Goal: Task Accomplishment & Management: Use online tool/utility

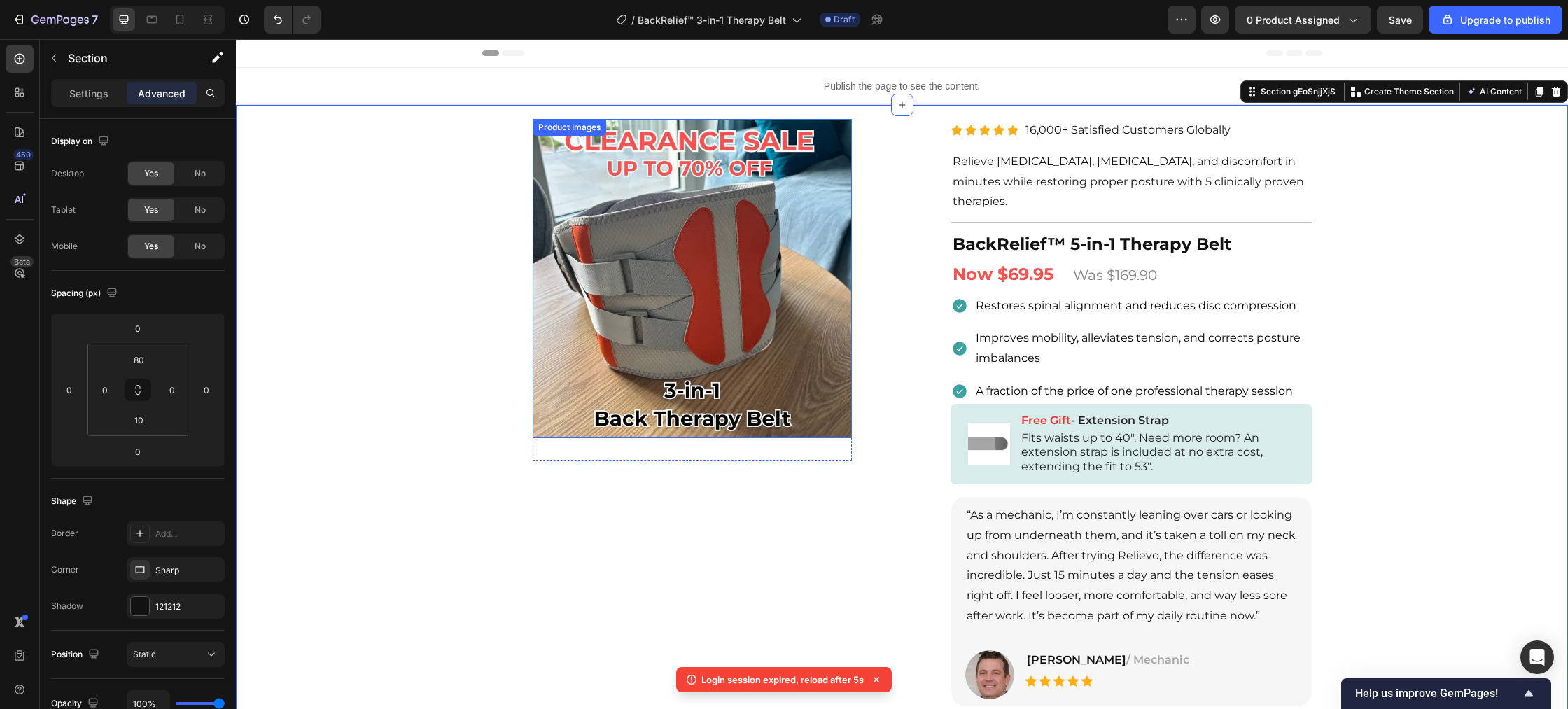
click at [703, 266] on img at bounding box center [692, 278] width 319 height 319
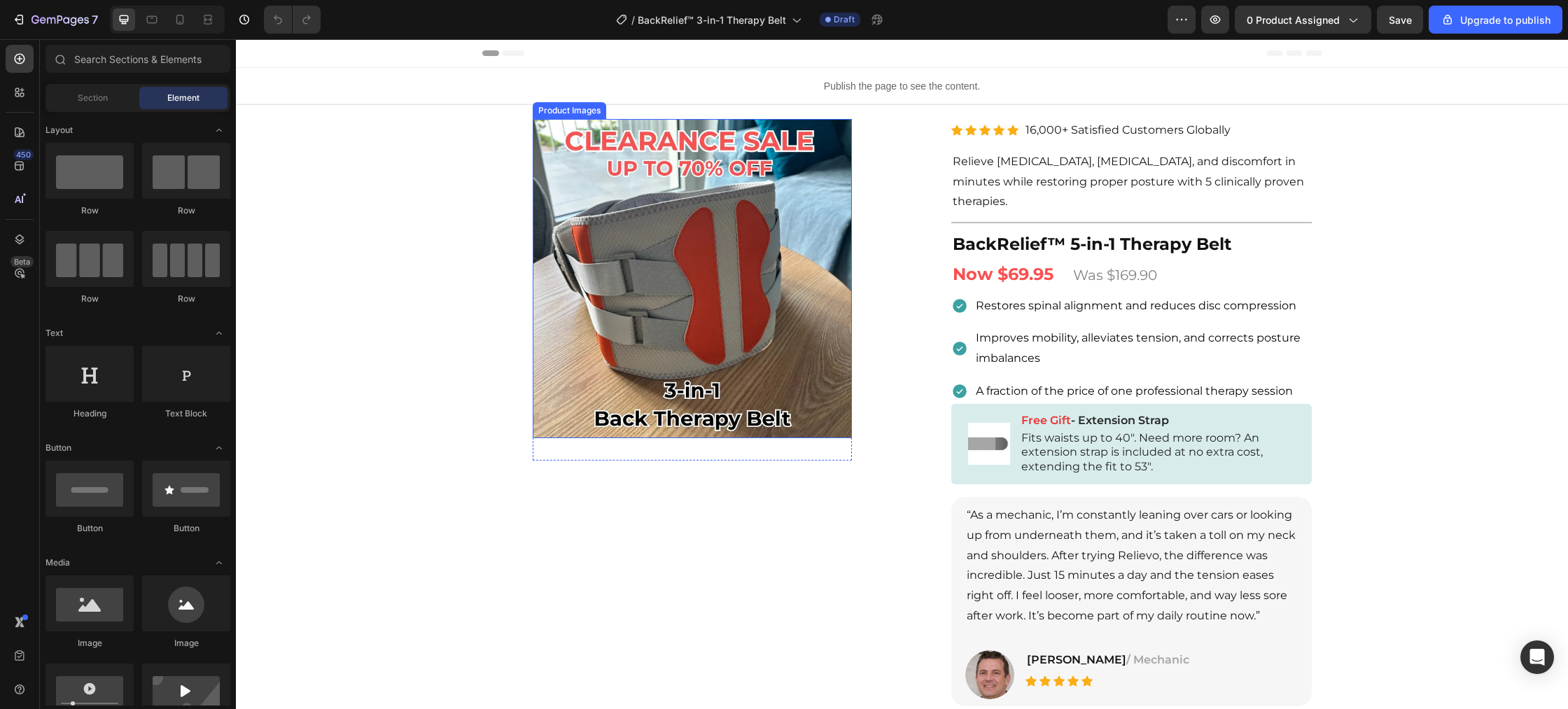
click at [584, 333] on img at bounding box center [692, 278] width 319 height 319
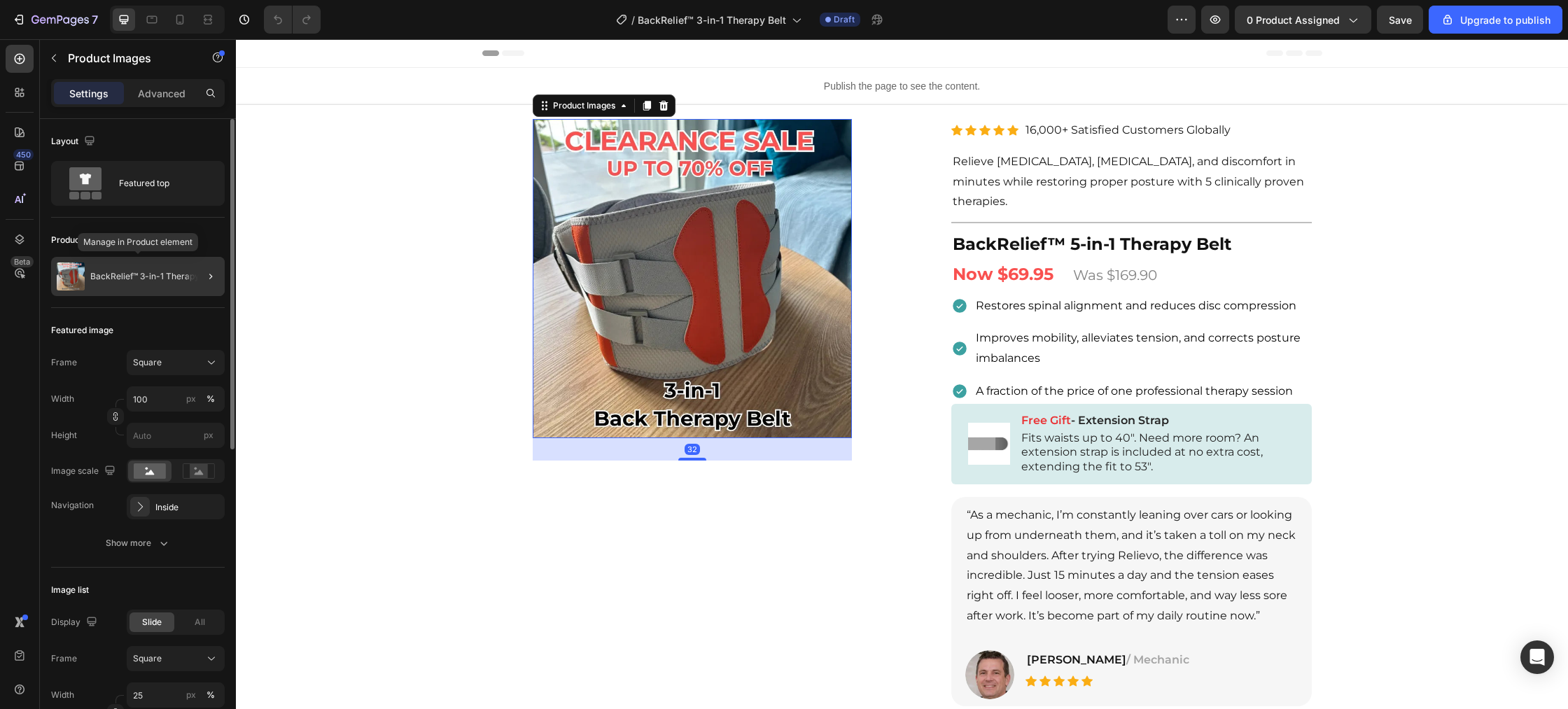
click at [160, 279] on p "BackRelief™ 3-in-1 Therapy Belt" at bounding box center [153, 276] width 127 height 10
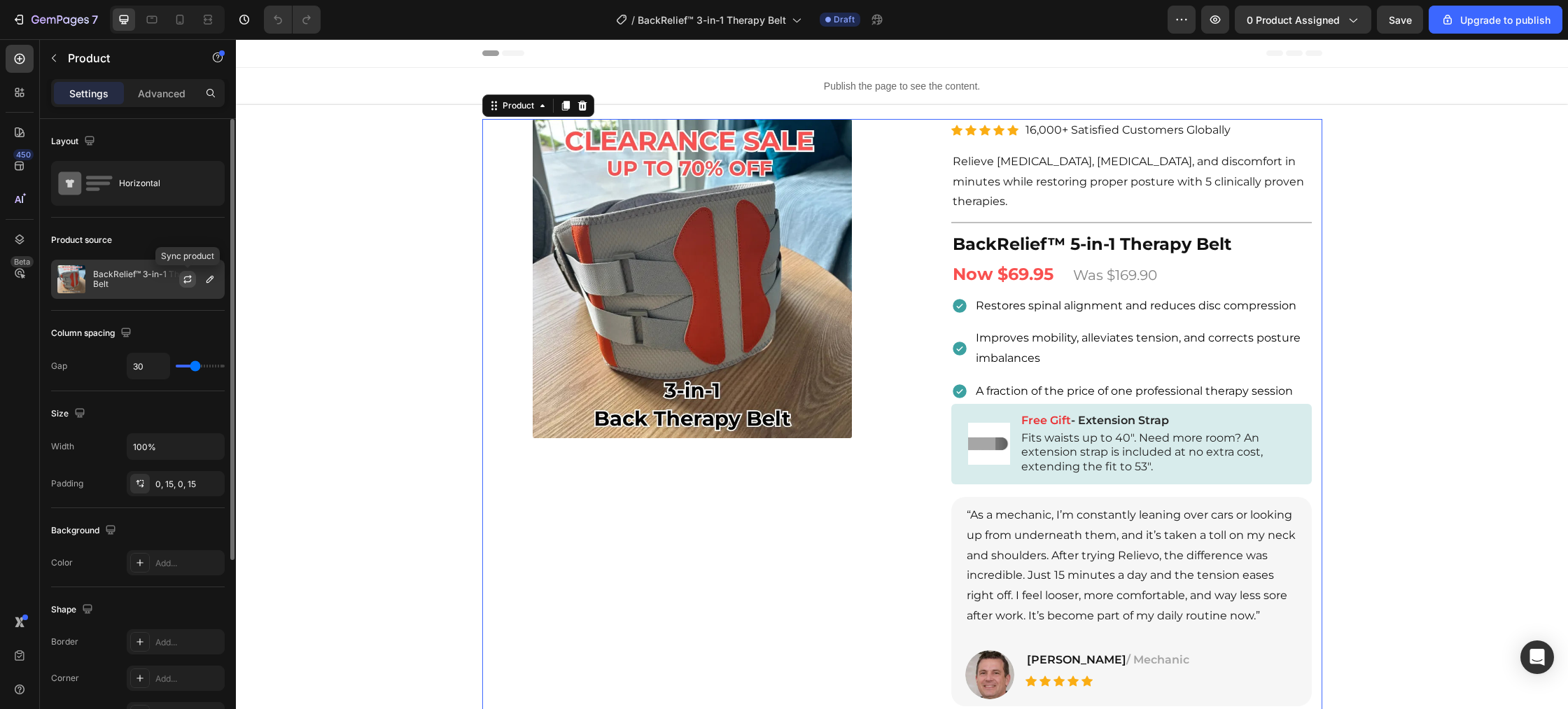
click at [192, 280] on icon "button" at bounding box center [187, 279] width 11 height 11
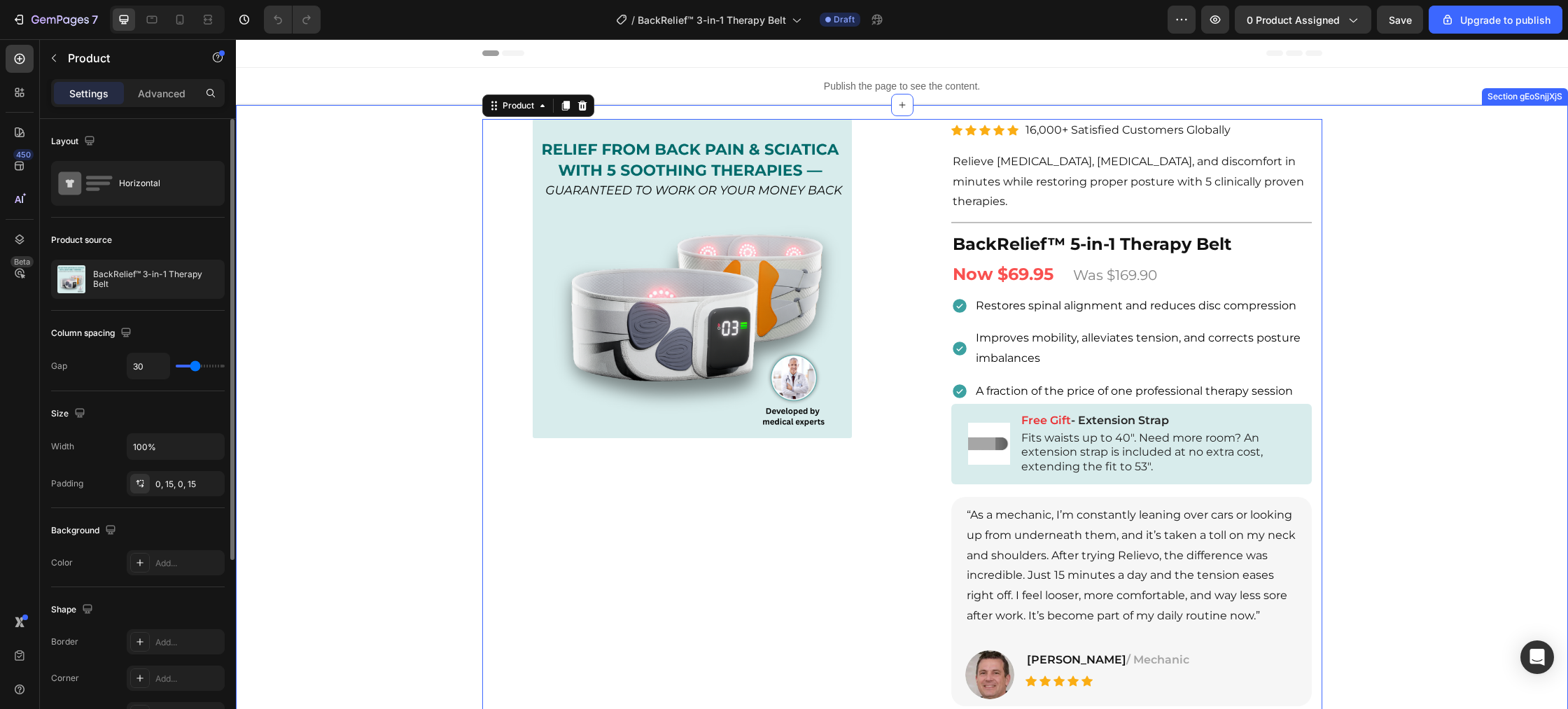
click at [358, 330] on div "Product Images Row Row Relieve Your Pain in Just 10 Minutes a Day Heading Row P…" at bounding box center [901, 533] width 1332 height 746
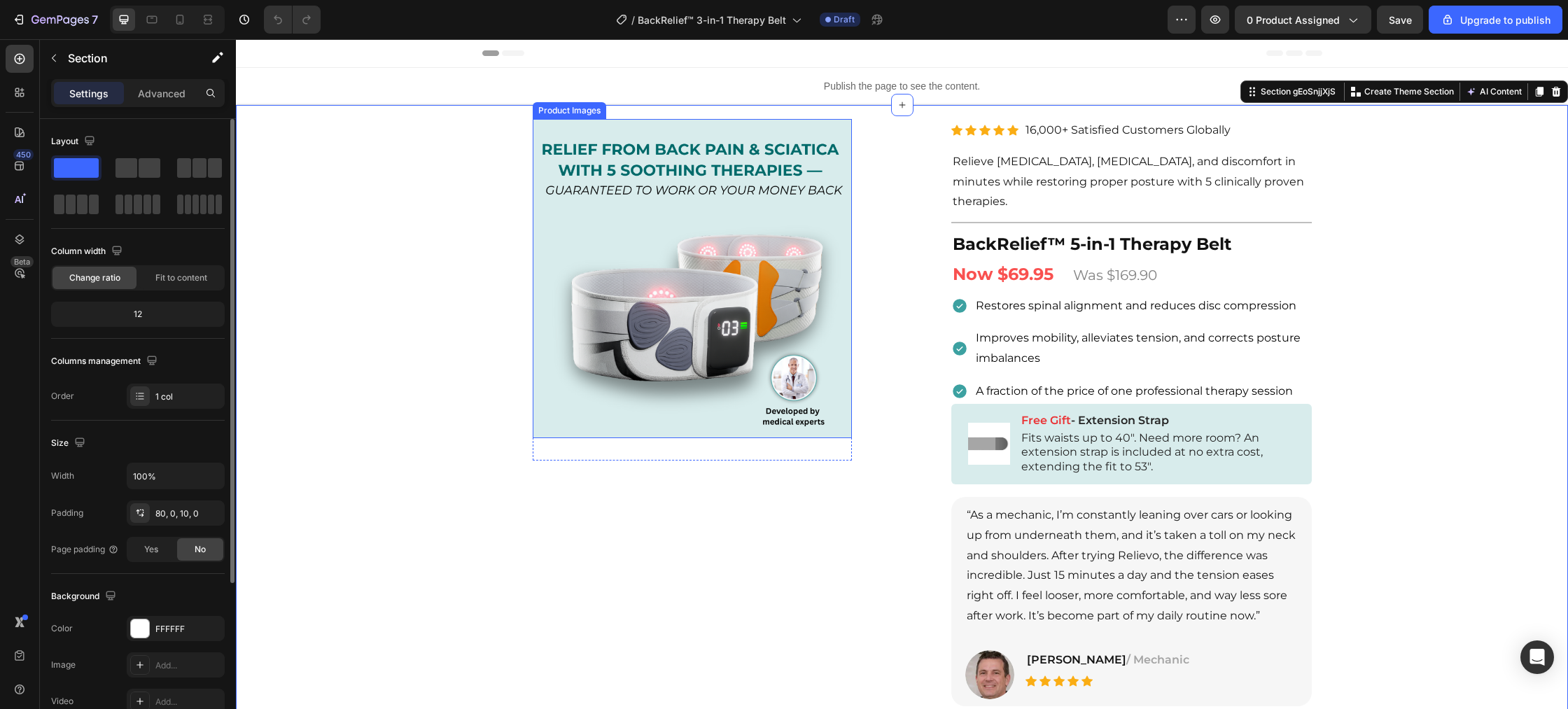
click at [563, 343] on img at bounding box center [692, 278] width 319 height 319
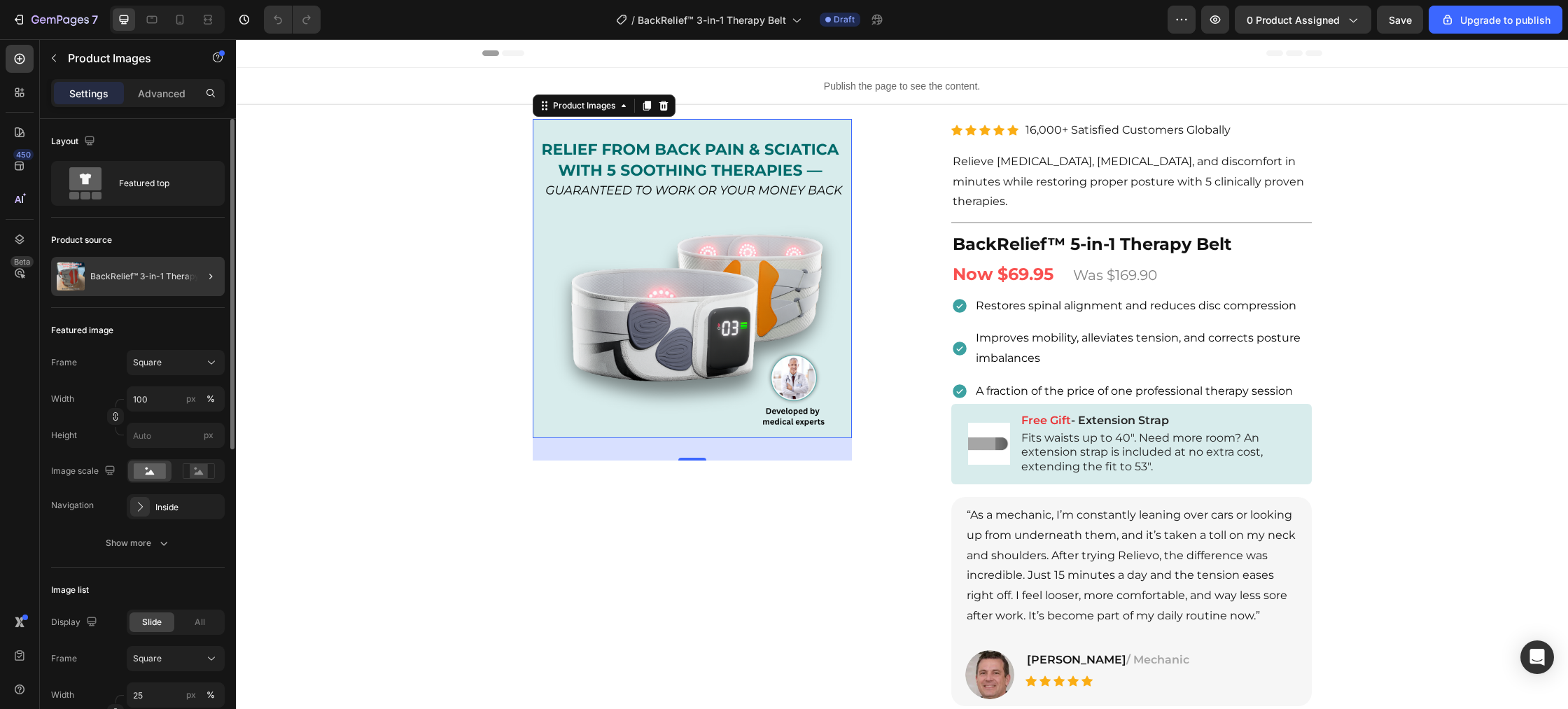
click at [190, 283] on div at bounding box center [204, 276] width 39 height 39
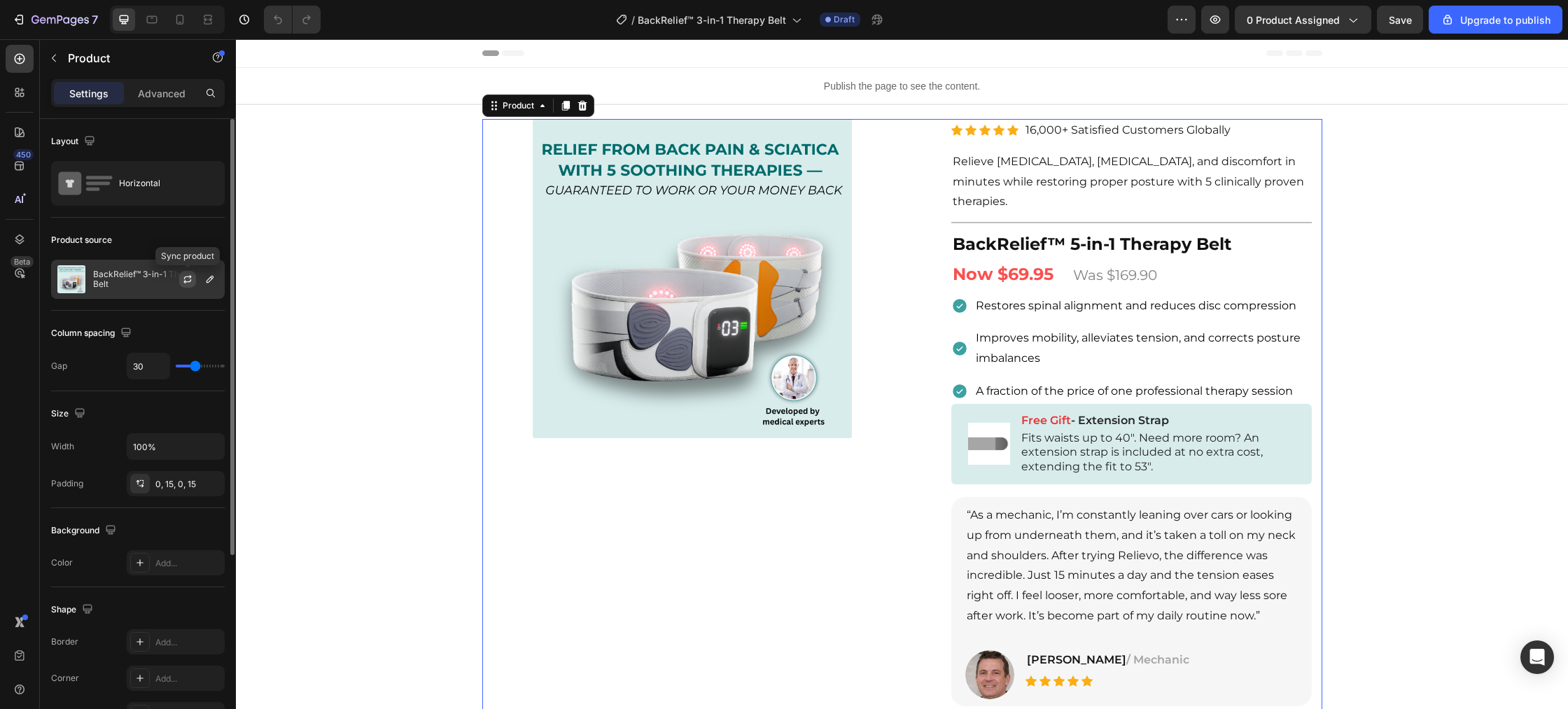
click at [190, 284] on icon "button" at bounding box center [187, 279] width 11 height 11
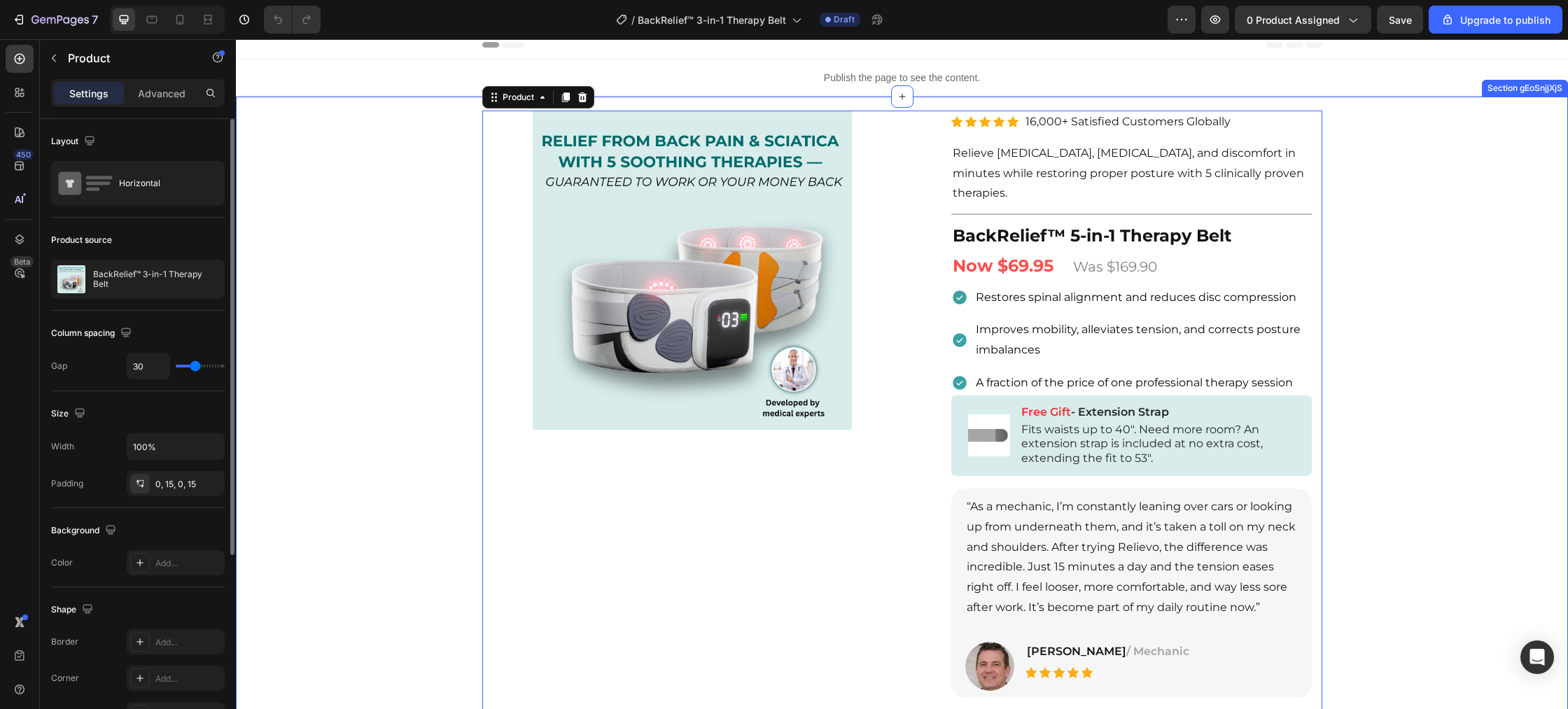
scroll to position [9, 0]
click at [192, 284] on icon "button" at bounding box center [187, 279] width 11 height 11
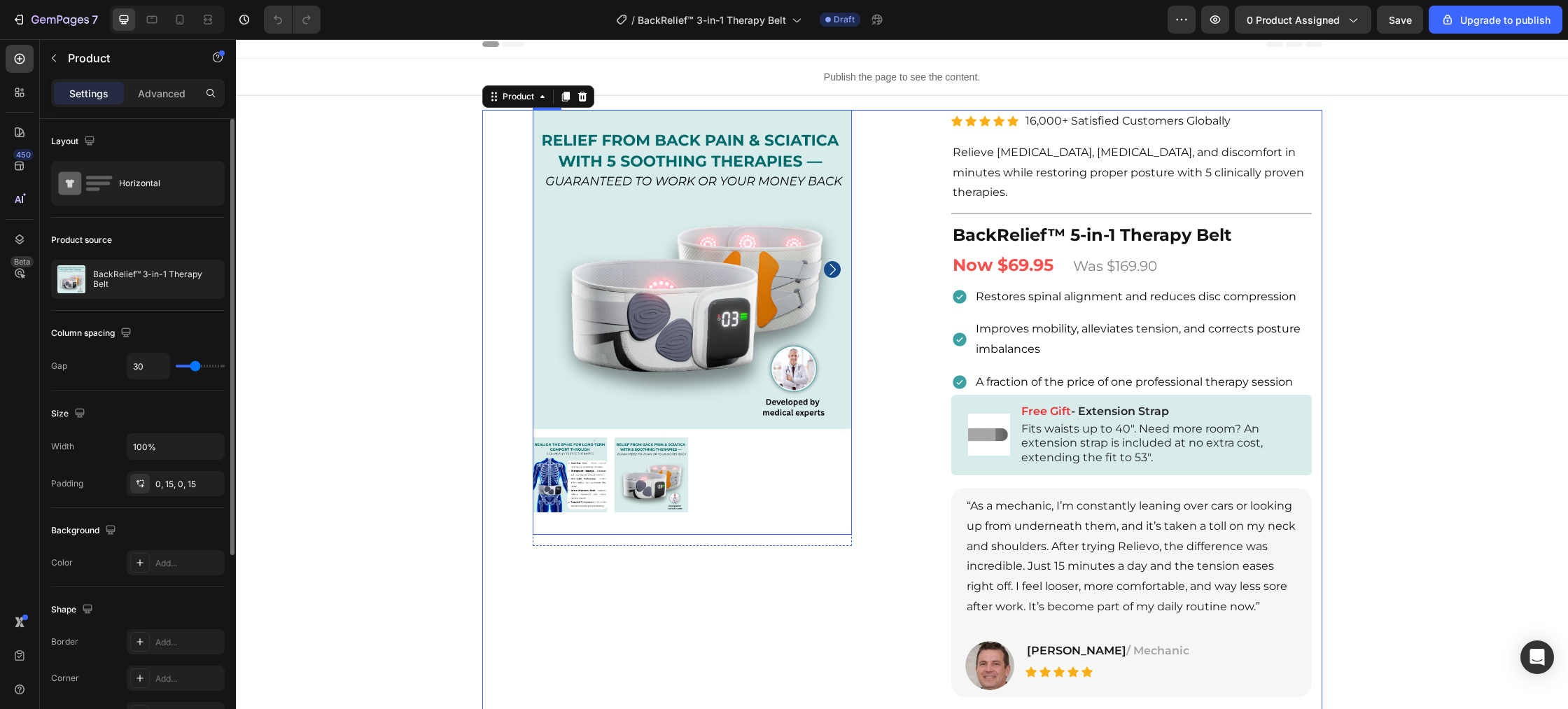
click at [564, 506] on img at bounding box center [570, 475] width 75 height 75
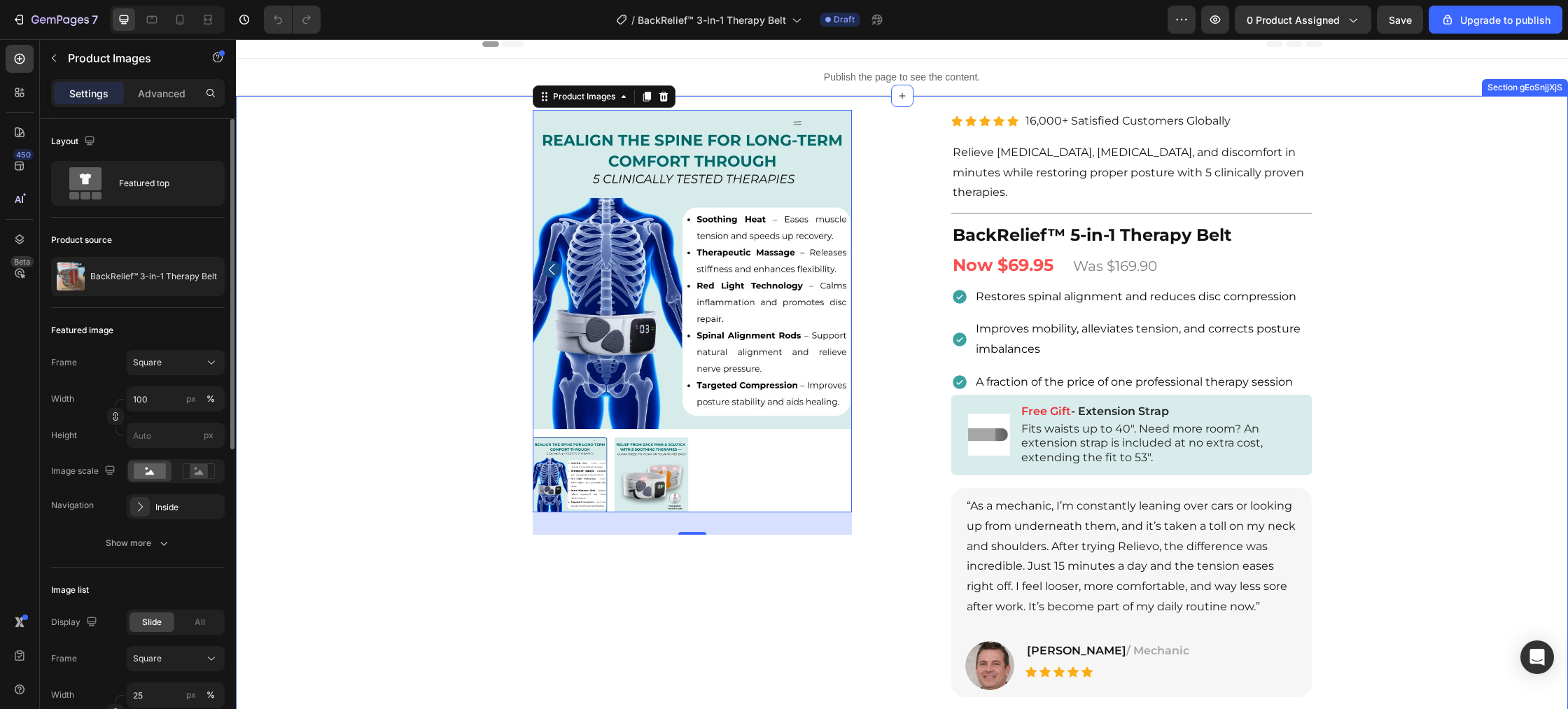
click at [392, 476] on div "Product Images 32 Row Row Relieve Your Pain in Just 10 Minutes a Day Heading Ro…" at bounding box center [901, 525] width 1332 height 746
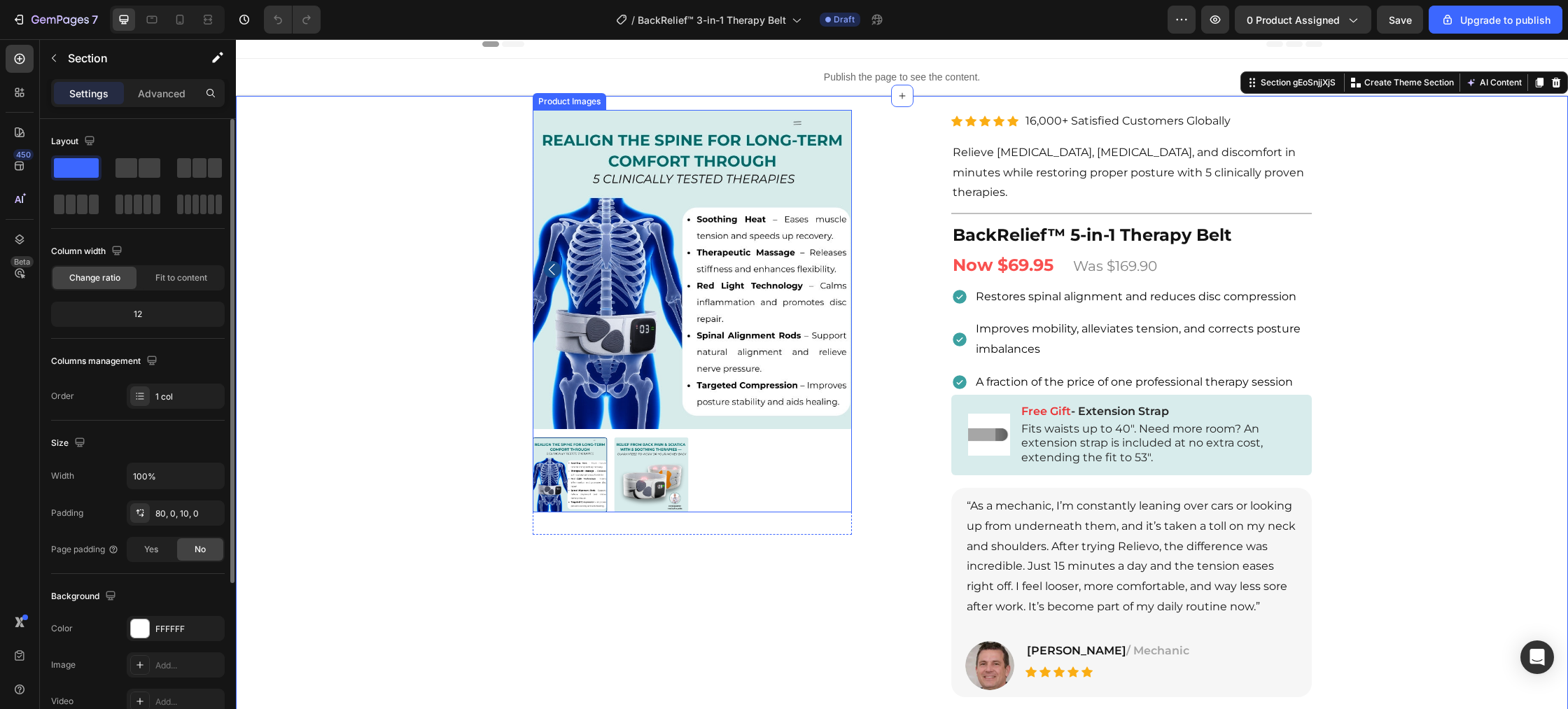
click at [635, 493] on img at bounding box center [652, 475] width 75 height 75
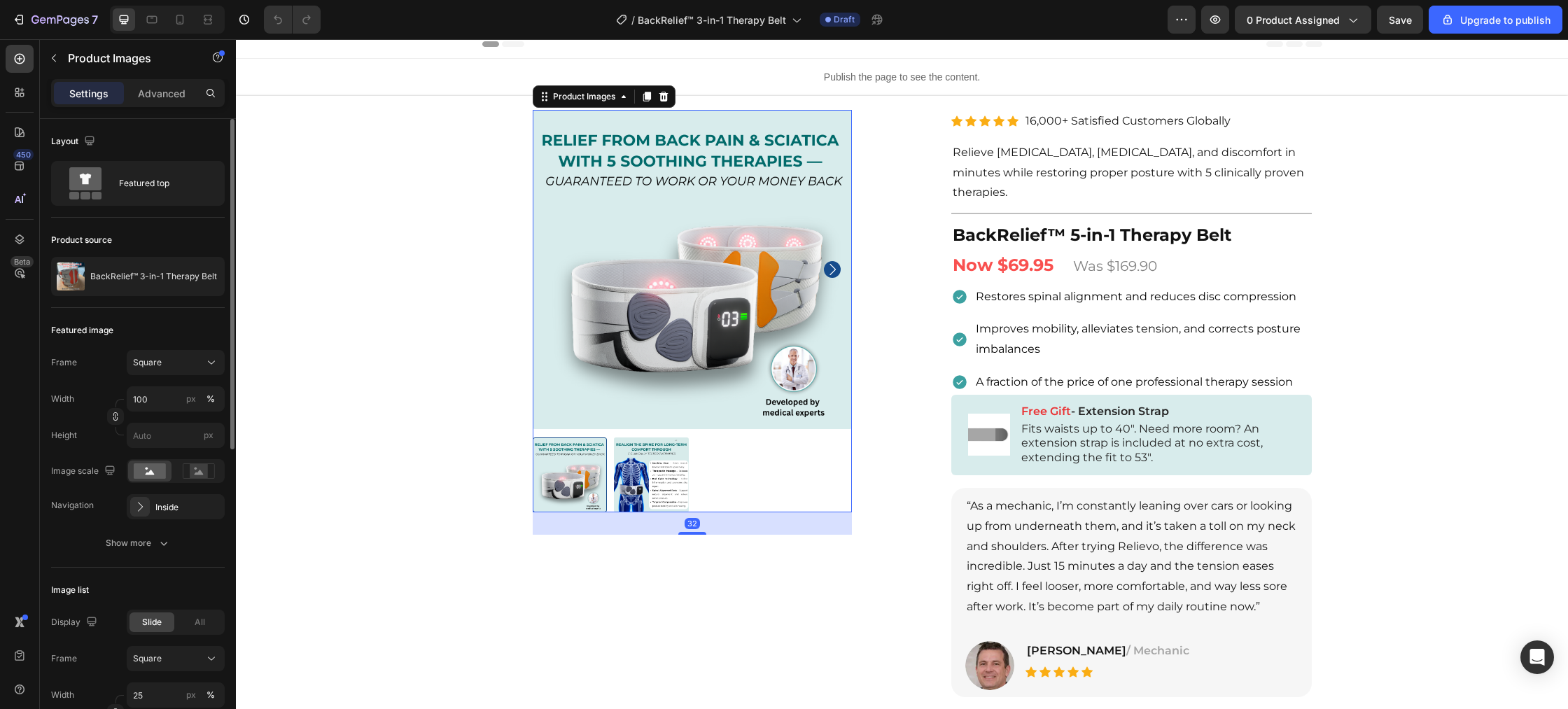
click at [626, 493] on img at bounding box center [652, 475] width 75 height 75
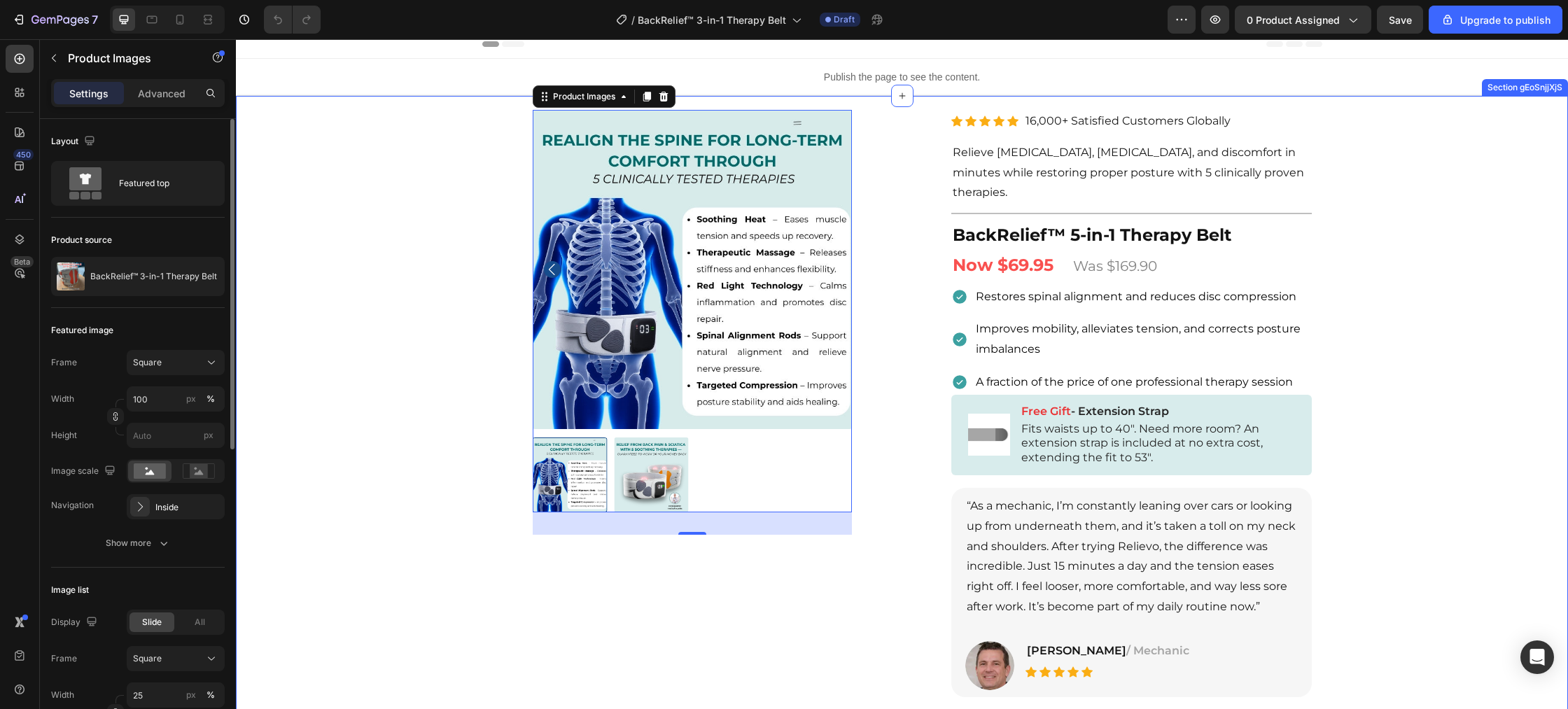
click at [361, 462] on div "Product Images 32 Row Row Relieve Your Pain in Just 10 Minutes a Day Heading Ro…" at bounding box center [901, 525] width 1332 height 746
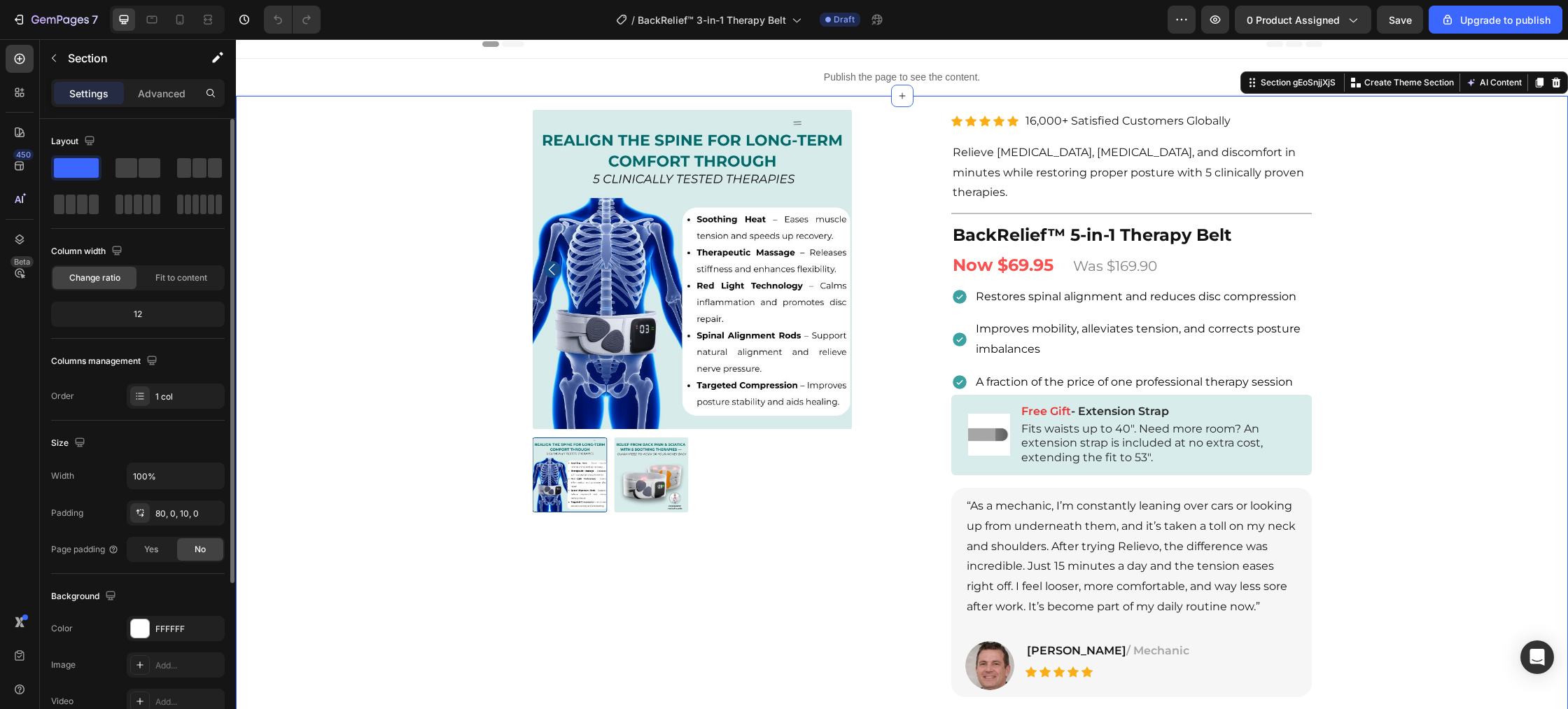
click at [396, 545] on div "Product Images Row Row Relieve Your Pain in Just 10 Minutes a Day Heading Row P…" at bounding box center [901, 525] width 1332 height 746
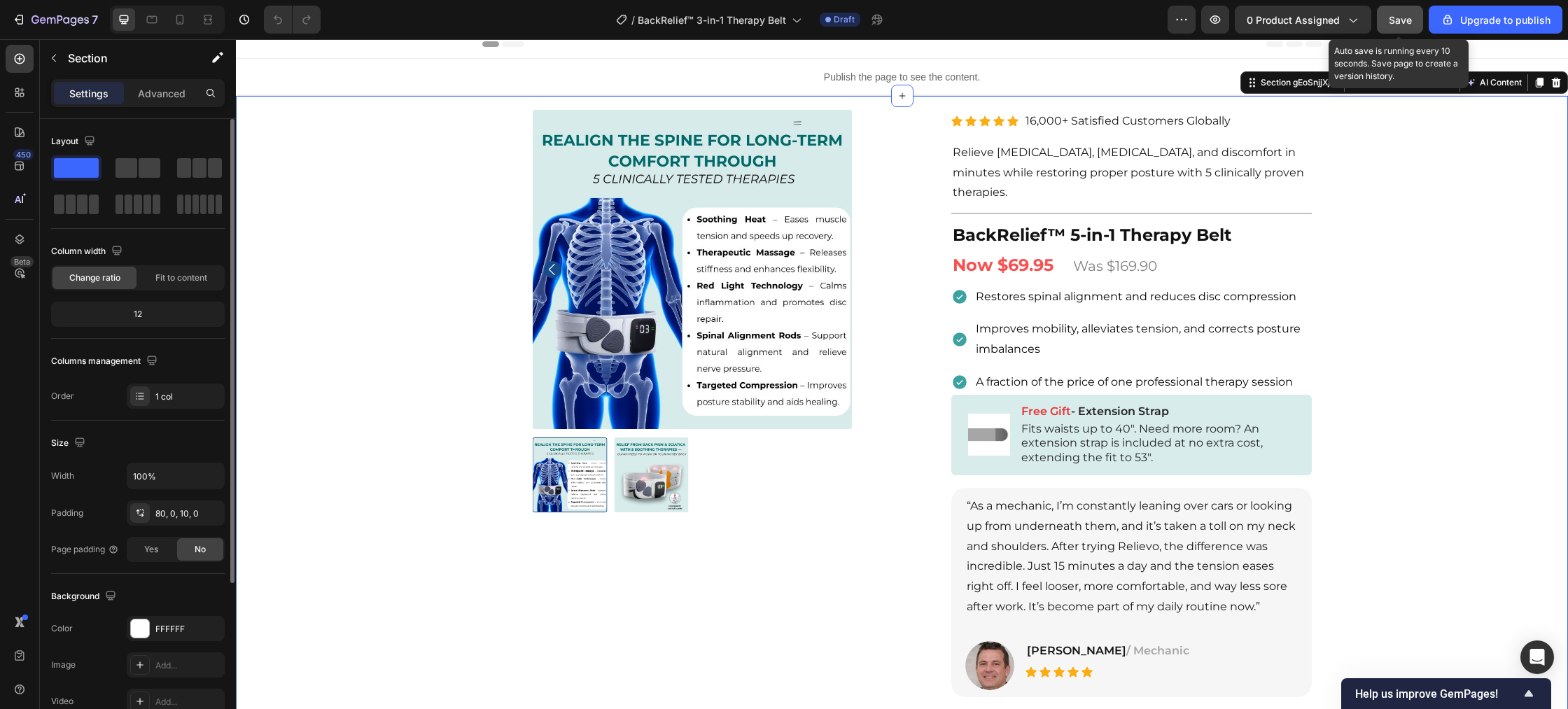
click at [1397, 23] on span "Save" at bounding box center [1400, 20] width 23 height 12
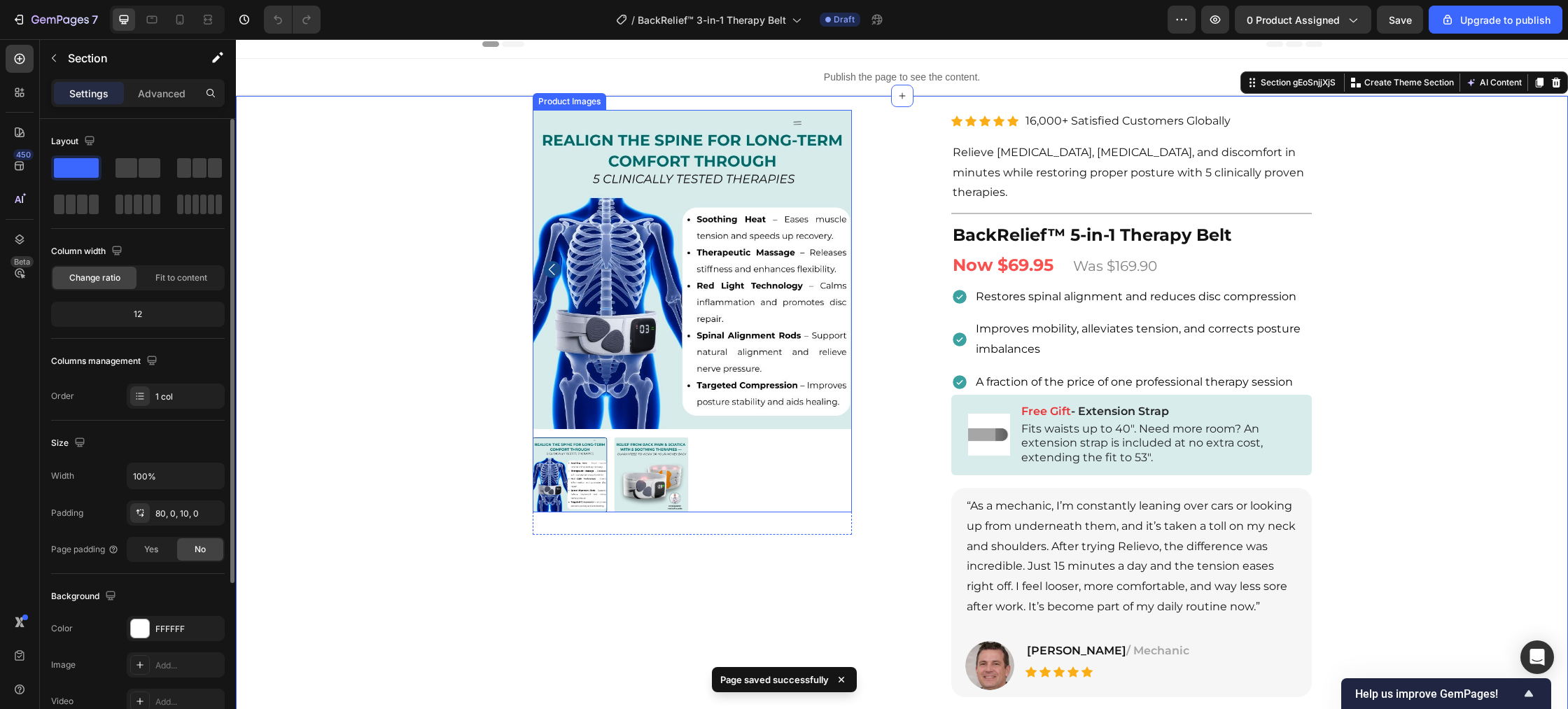
click at [637, 492] on img at bounding box center [652, 475] width 75 height 75
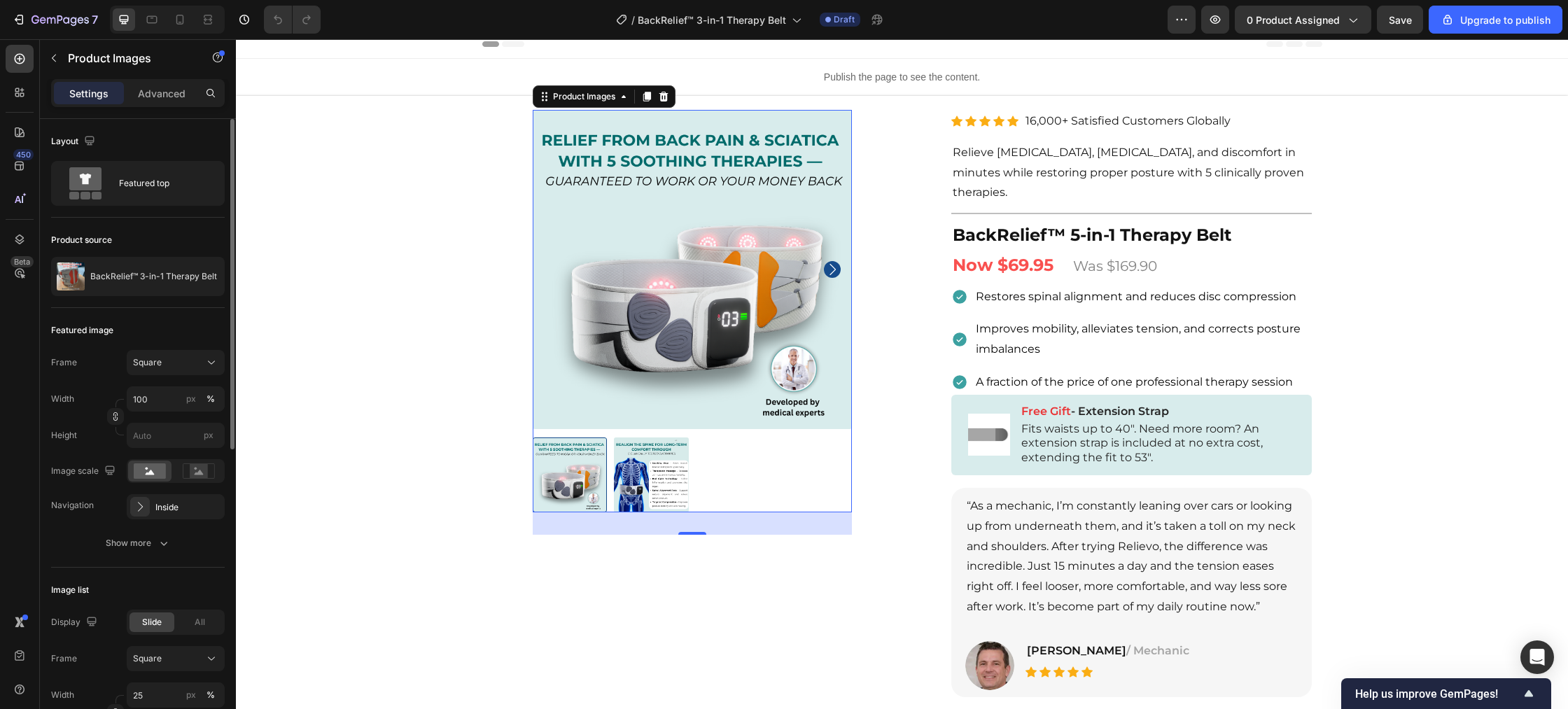
click at [639, 487] on img at bounding box center [652, 475] width 75 height 75
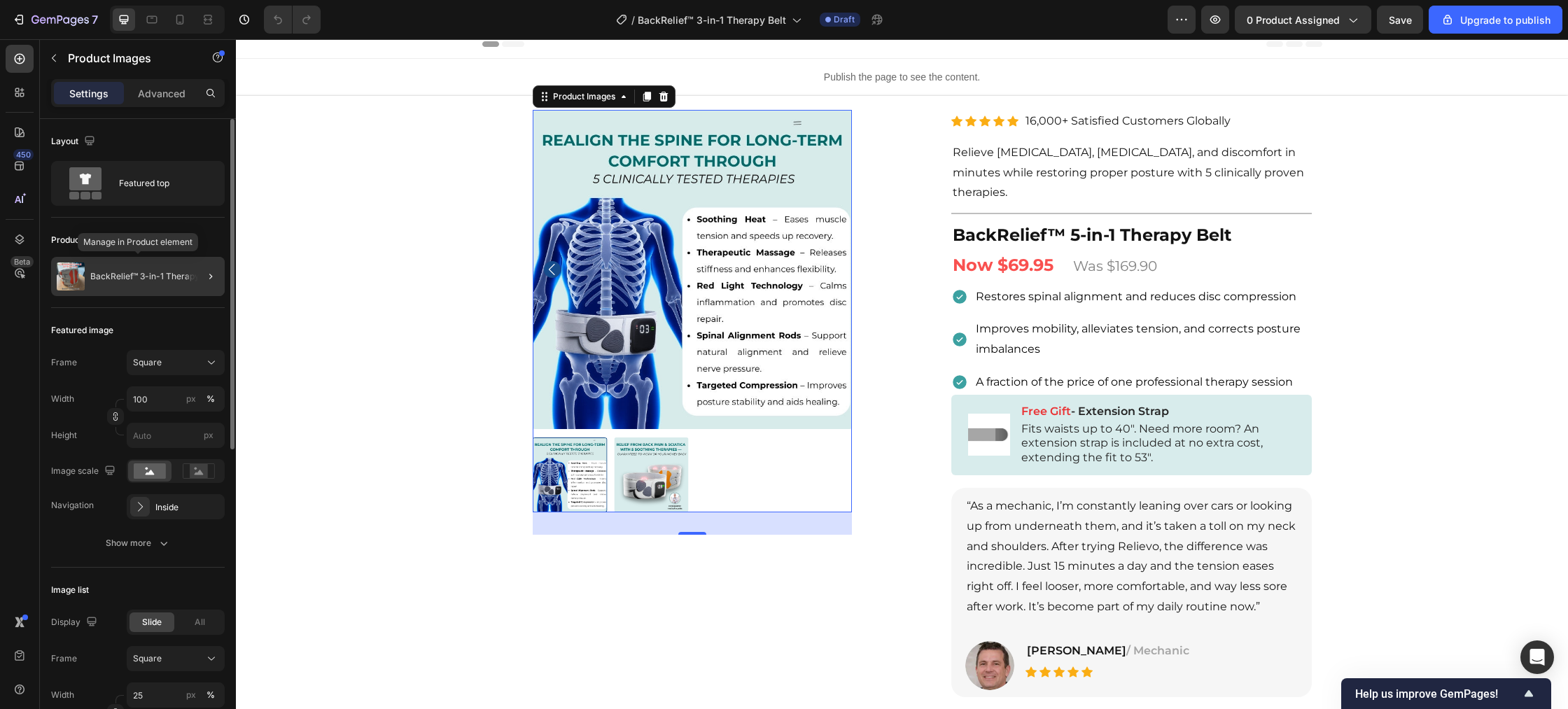
click at [178, 280] on p "BackRelief™ 3-in-1 Therapy Belt" at bounding box center [153, 276] width 127 height 10
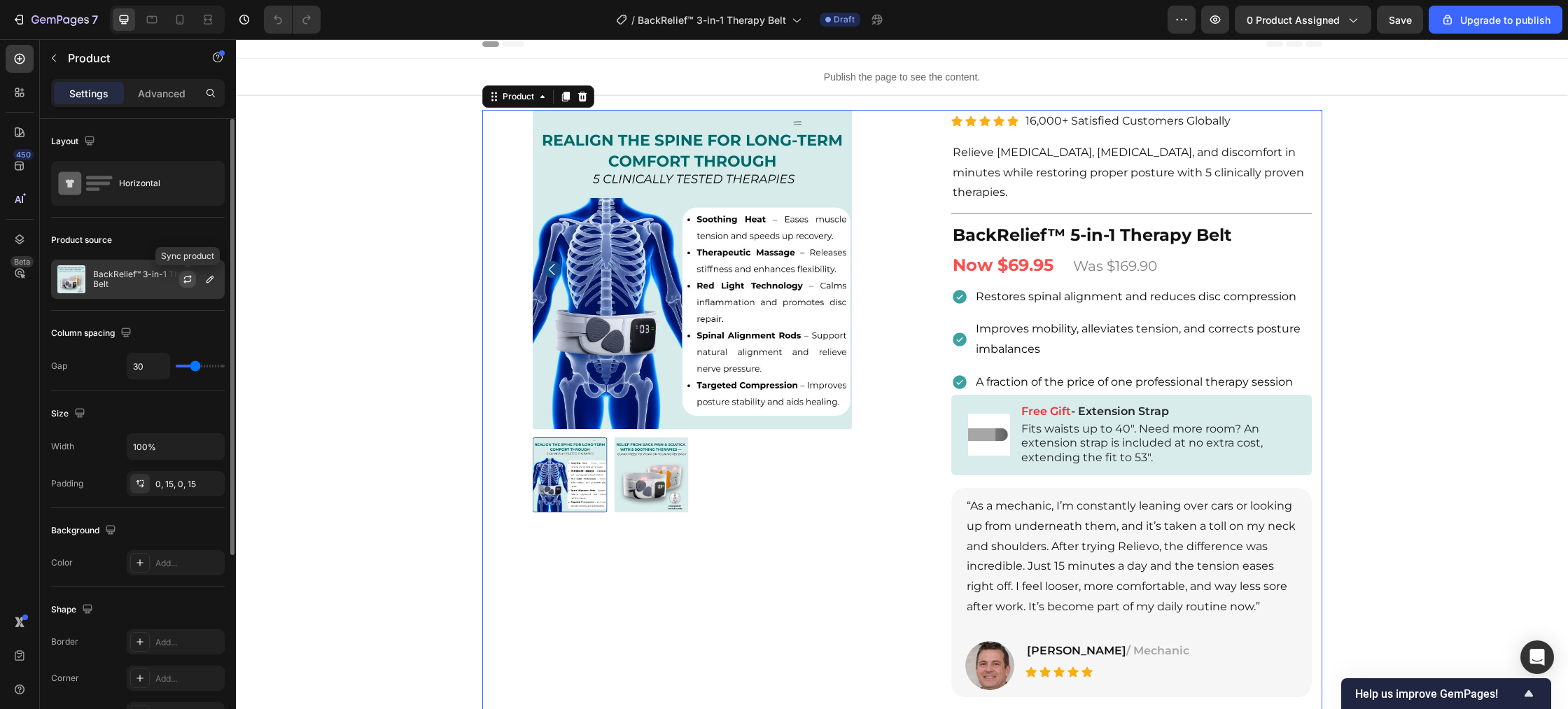
click at [192, 284] on icon "button" at bounding box center [187, 279] width 11 height 11
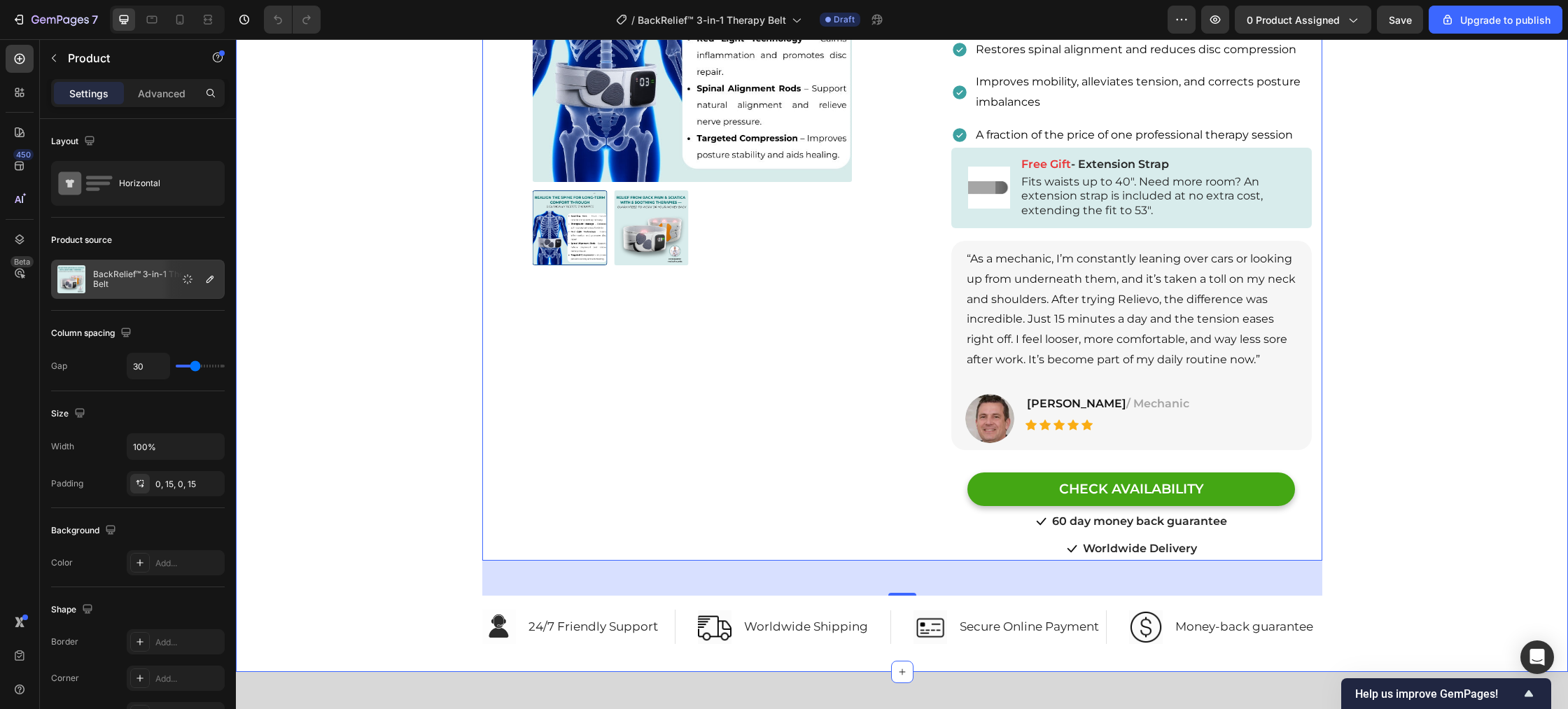
scroll to position [414, 0]
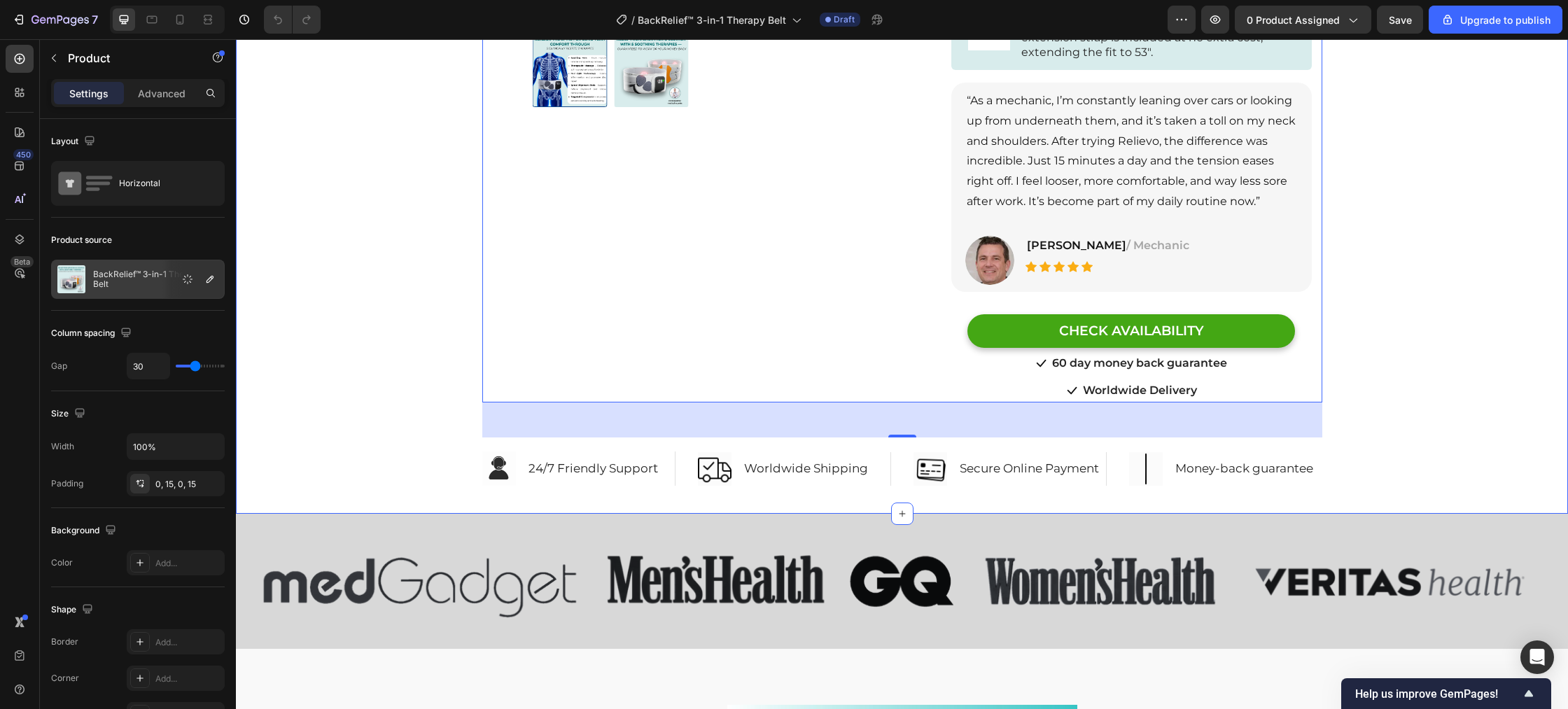
click at [318, 328] on div "Product Images Row Row Relieve Your Pain in Just 10 Minutes a Day Heading Row P…" at bounding box center [901, 127] width 1332 height 760
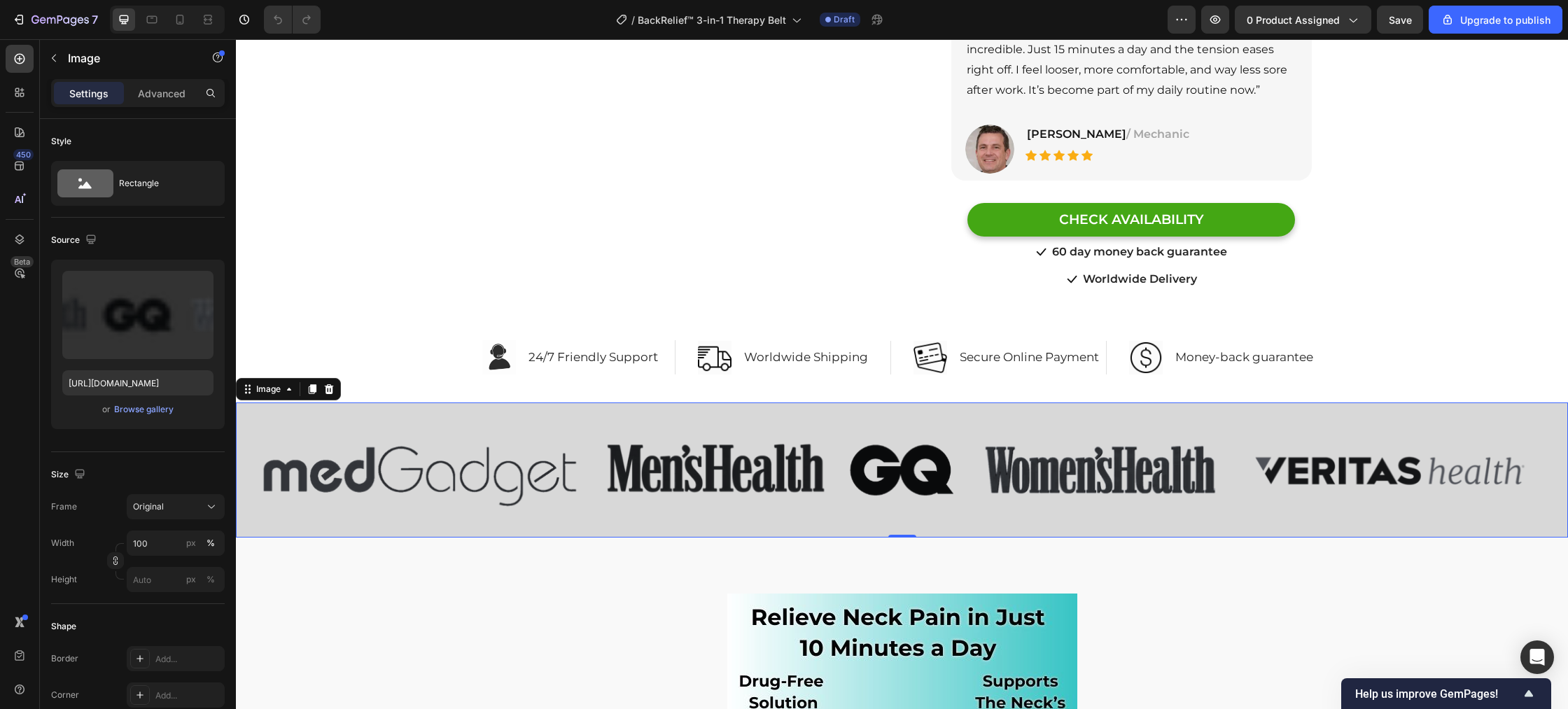
click at [325, 422] on img at bounding box center [901, 470] width 1332 height 135
click at [327, 389] on icon at bounding box center [329, 389] width 9 height 10
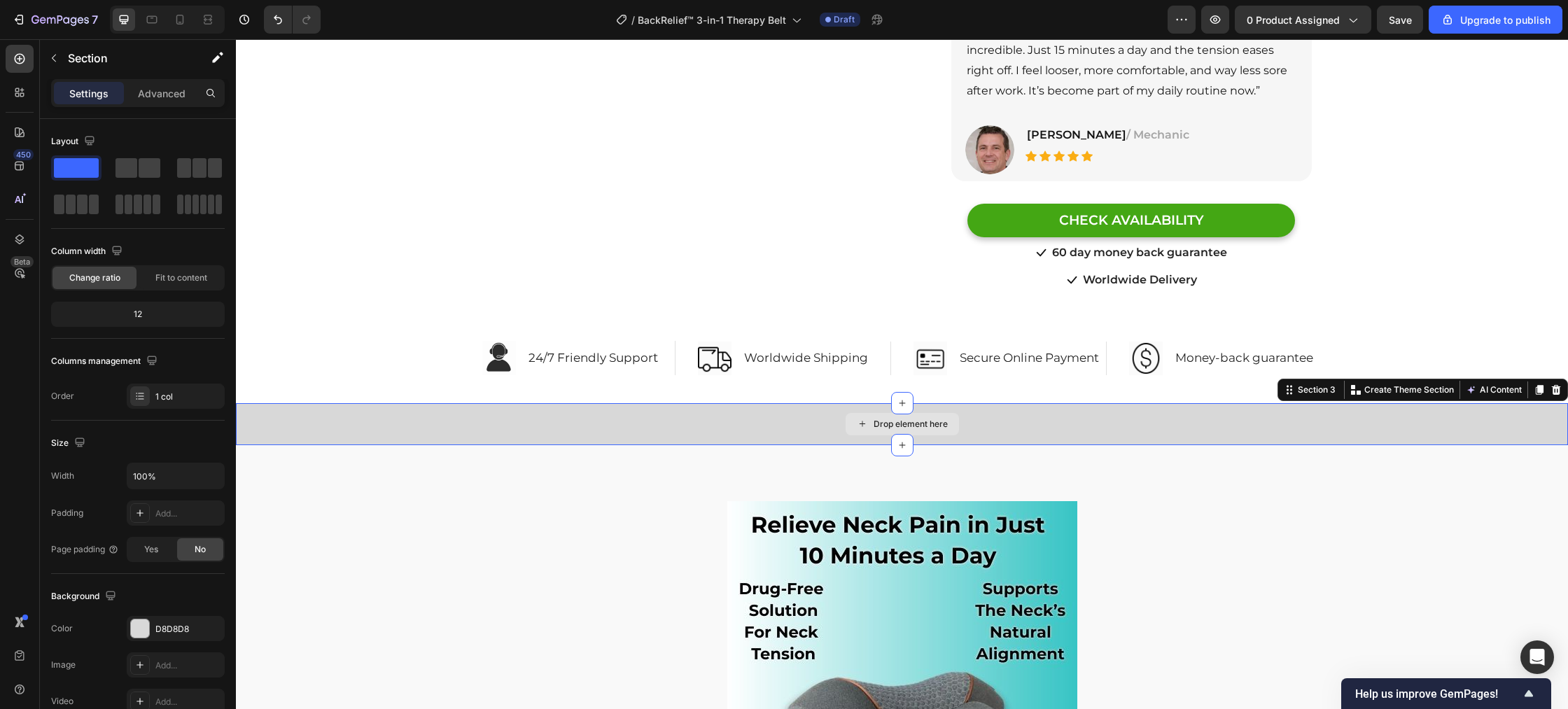
click at [338, 436] on div "Drop element here" at bounding box center [901, 424] width 1332 height 42
drag, startPoint x: 1556, startPoint y: 384, endPoint x: 1521, endPoint y: 403, distance: 39.8
click at [1555, 384] on icon at bounding box center [1556, 389] width 11 height 11
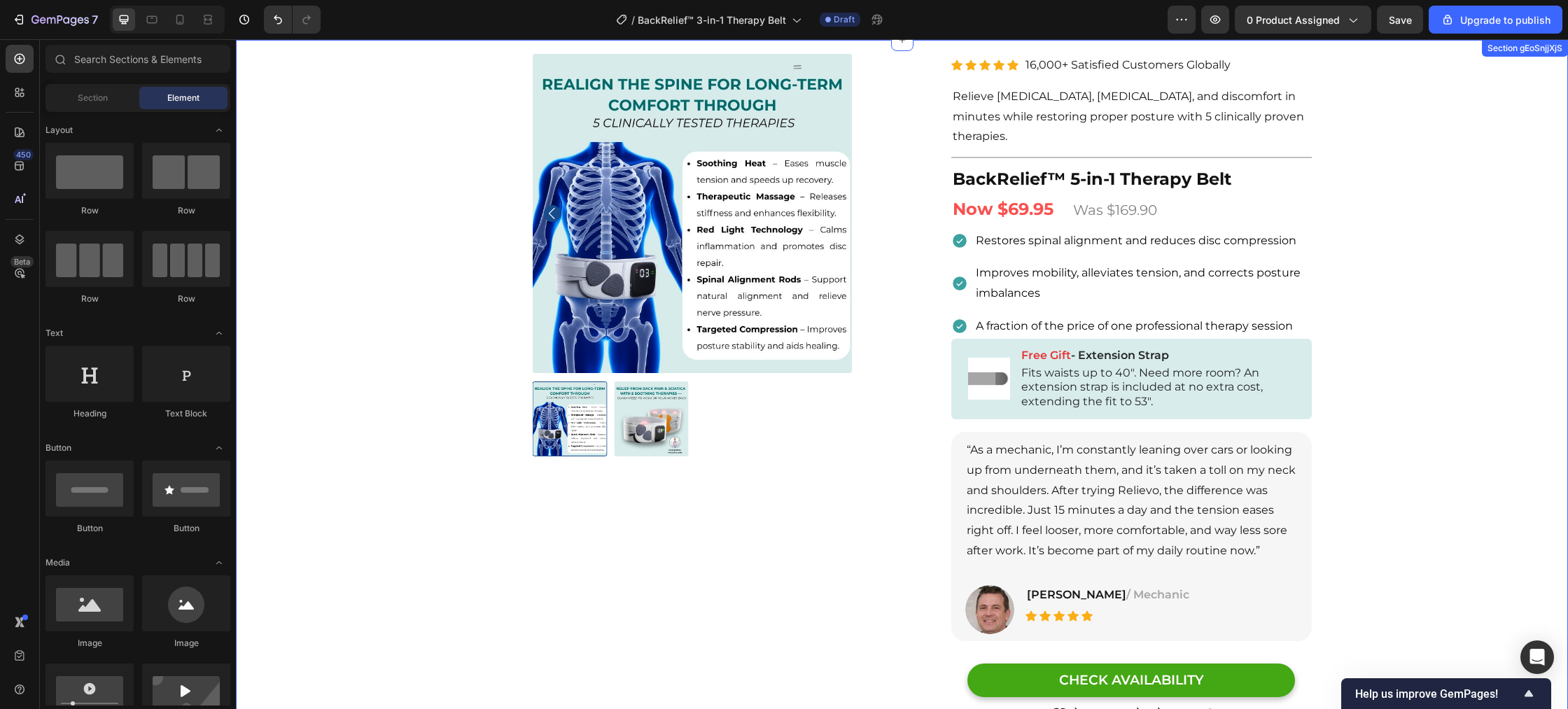
scroll to position [0, 0]
